Goal: Check status: Check status

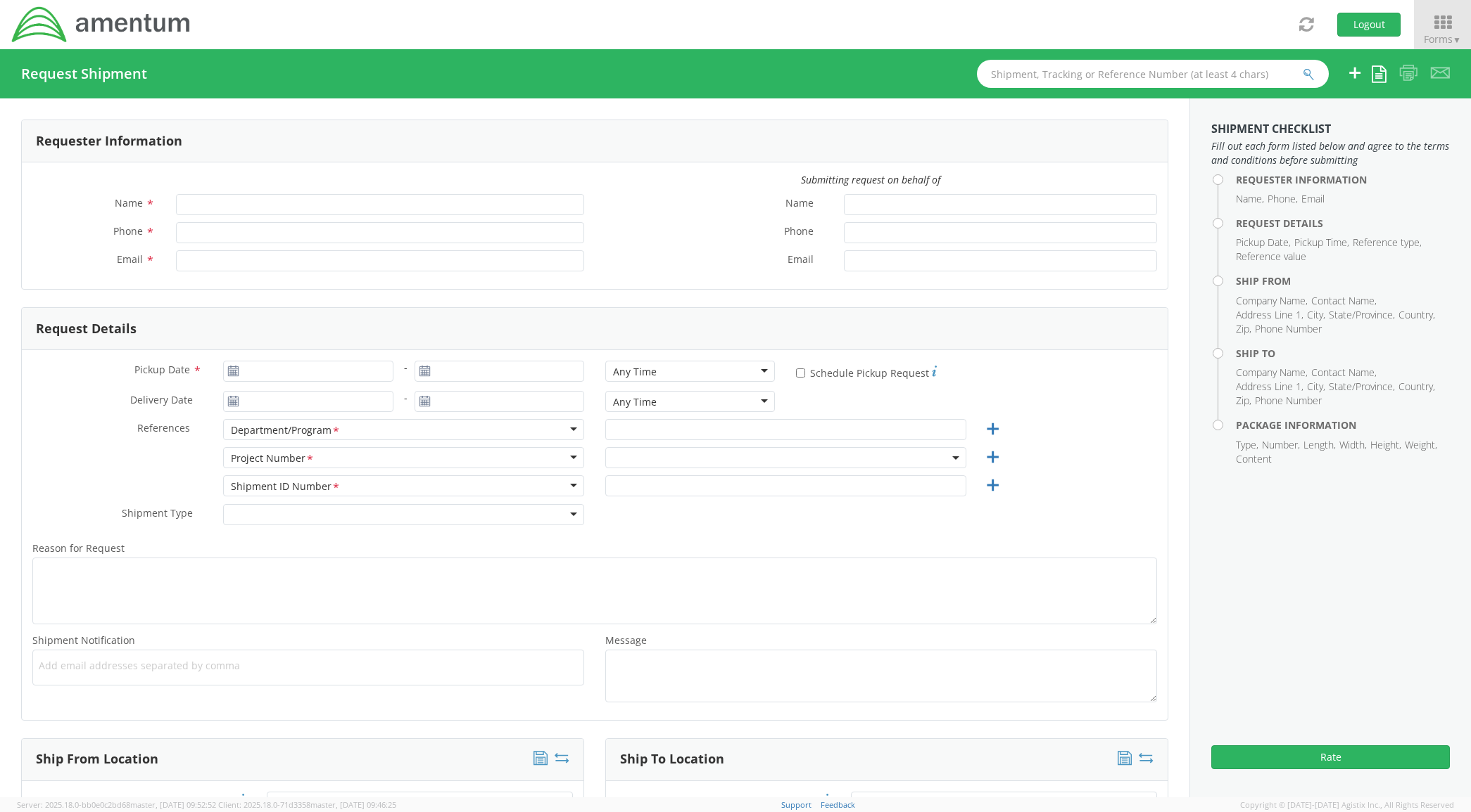
type input "[PERSON_NAME]"
type input "[PHONE_NUMBER]"
type input "[PERSON_NAME][EMAIL_ADDRESS][PERSON_NAME][DOMAIN_NAME]"
click at [1452, 24] on icon at bounding box center [1442, 23] width 66 height 20
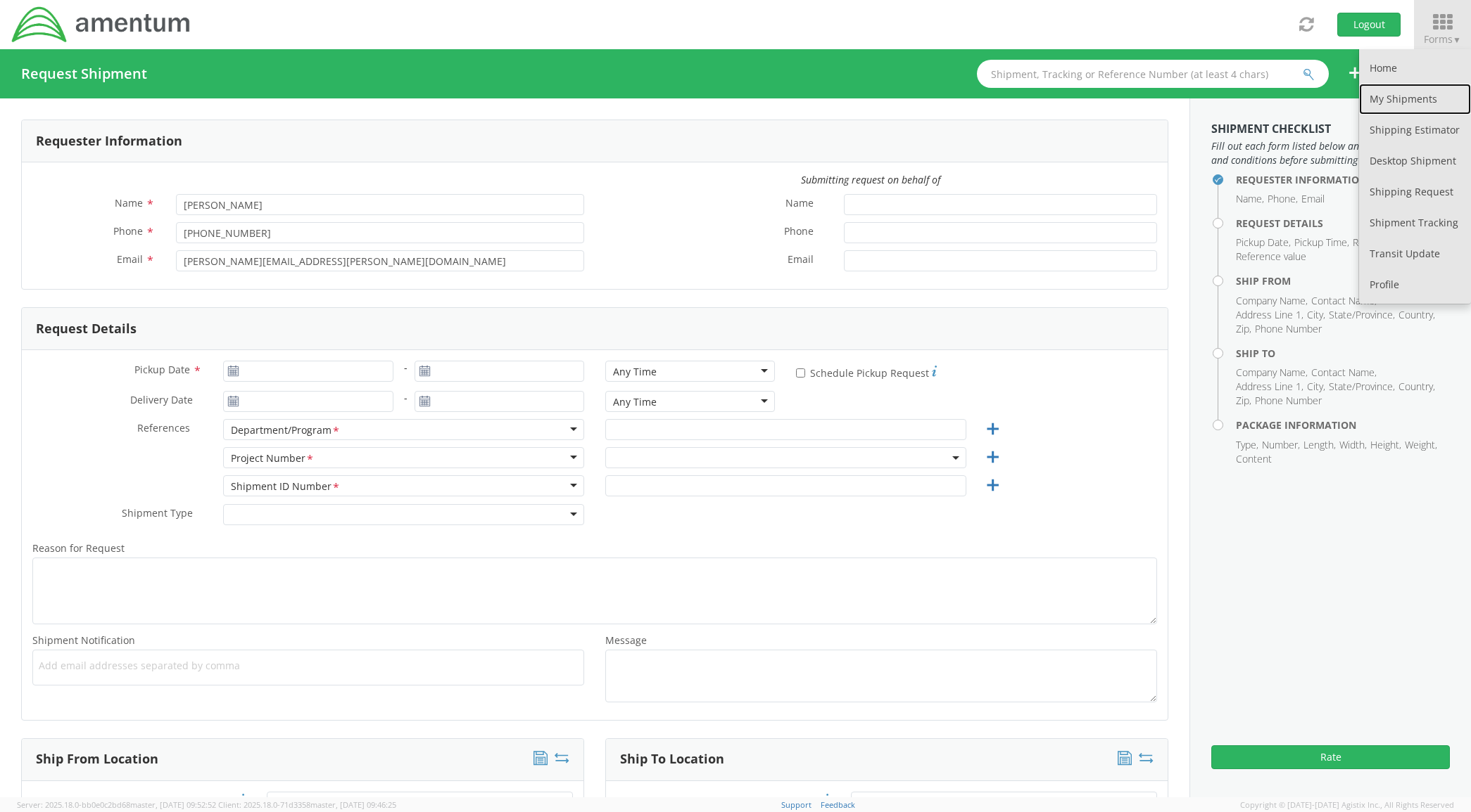
drag, startPoint x: 1415, startPoint y: 89, endPoint x: 597, endPoint y: 106, distance: 818.2
click at [1415, 89] on link "My Shipments" at bounding box center [1415, 99] width 112 height 31
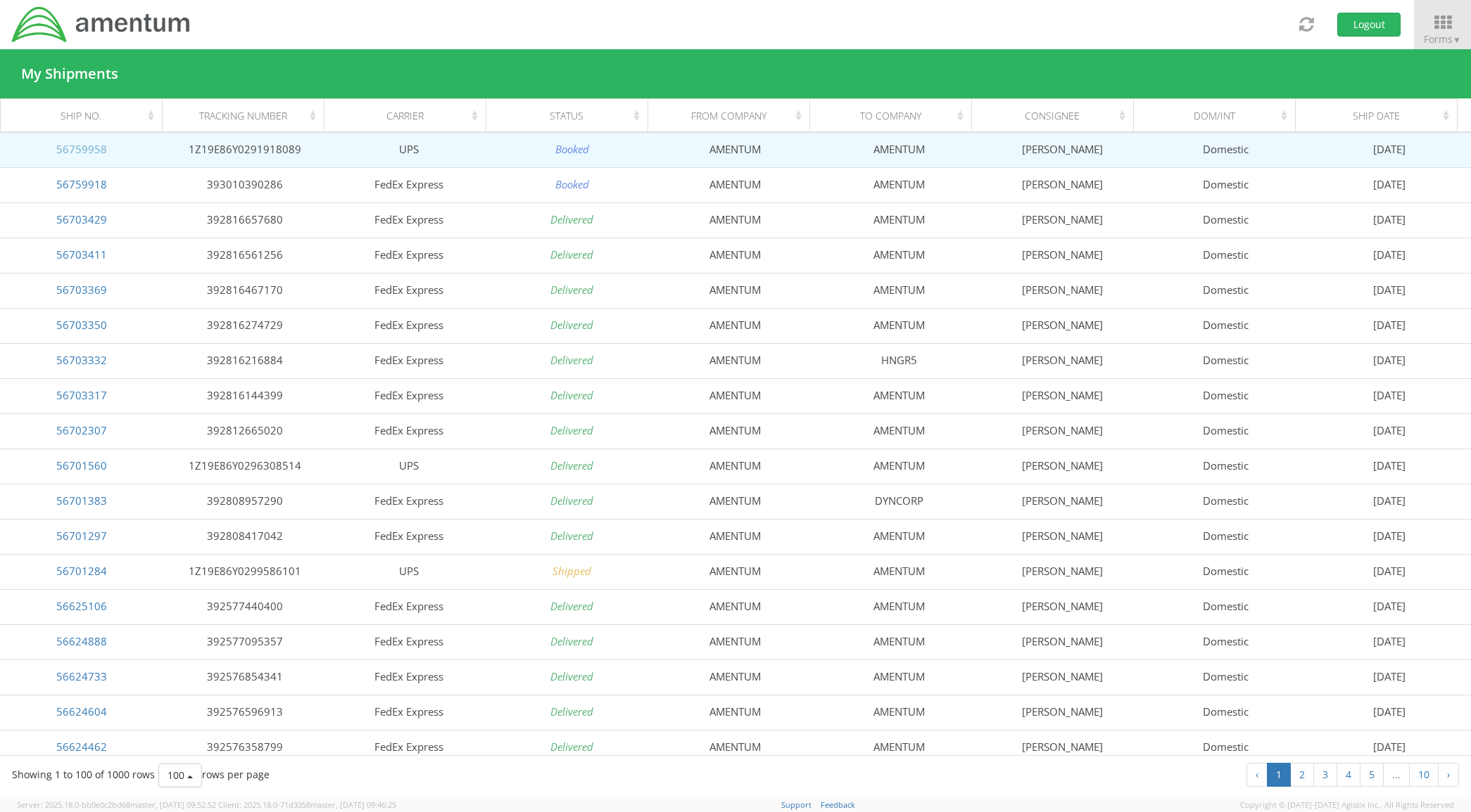
click at [103, 144] on link "56759958" at bounding box center [81, 149] width 51 height 14
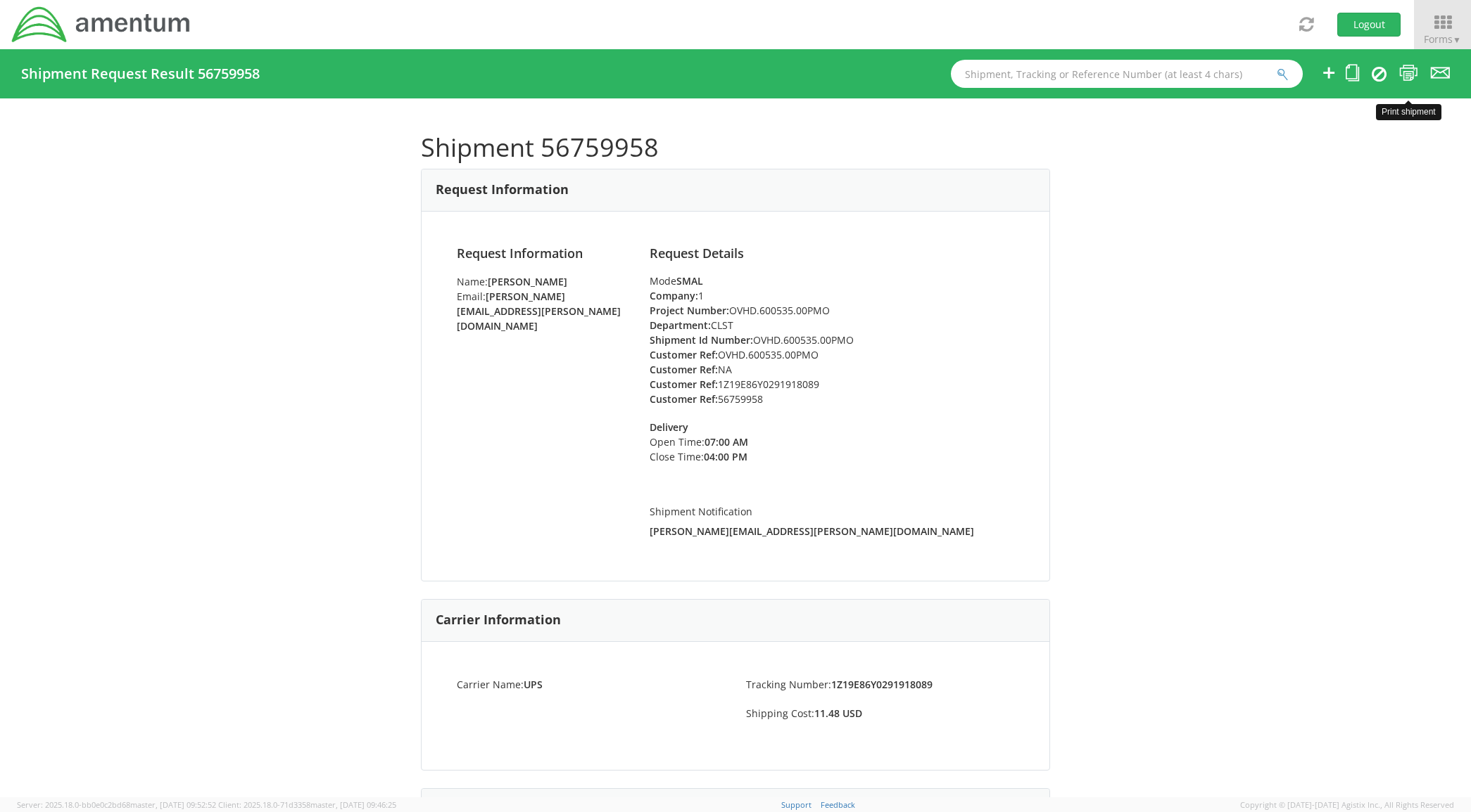
click at [1412, 74] on icon at bounding box center [1409, 72] width 19 height 17
